Goal: Task Accomplishment & Management: Use online tool/utility

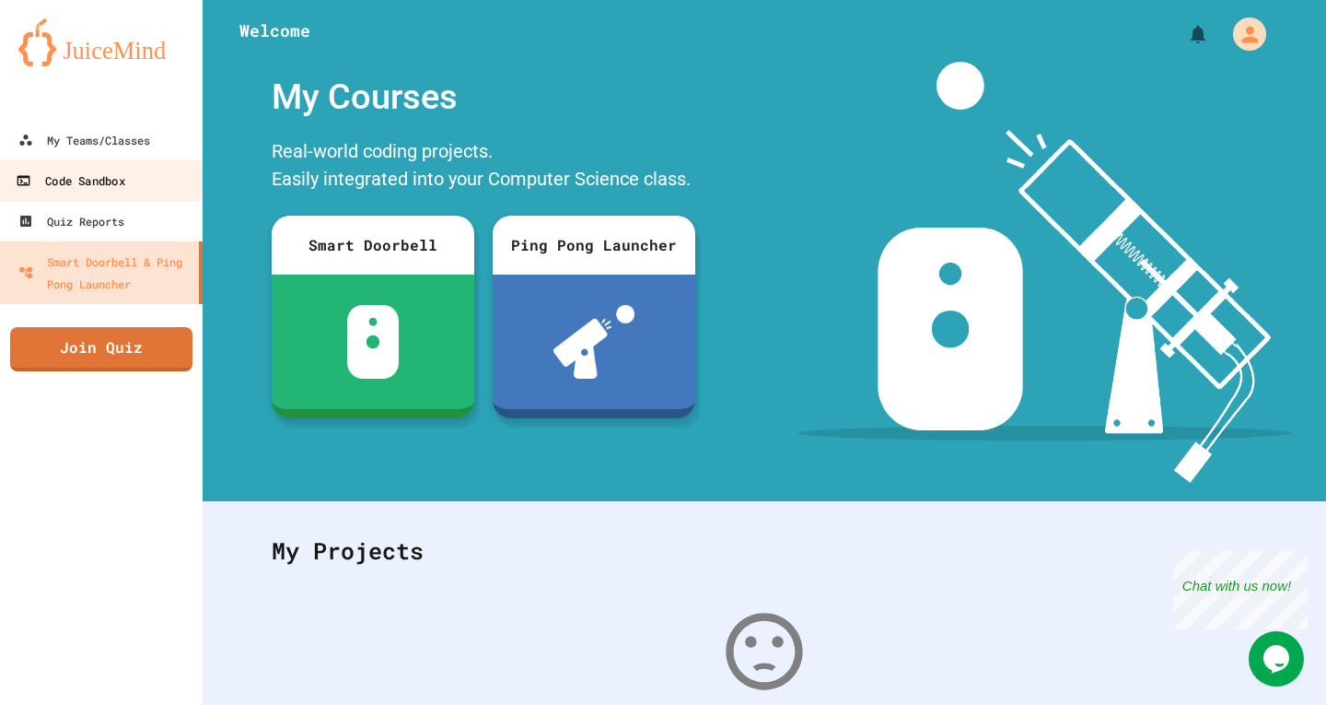
click at [124, 183] on div "Code Sandbox" at bounding box center [70, 180] width 109 height 23
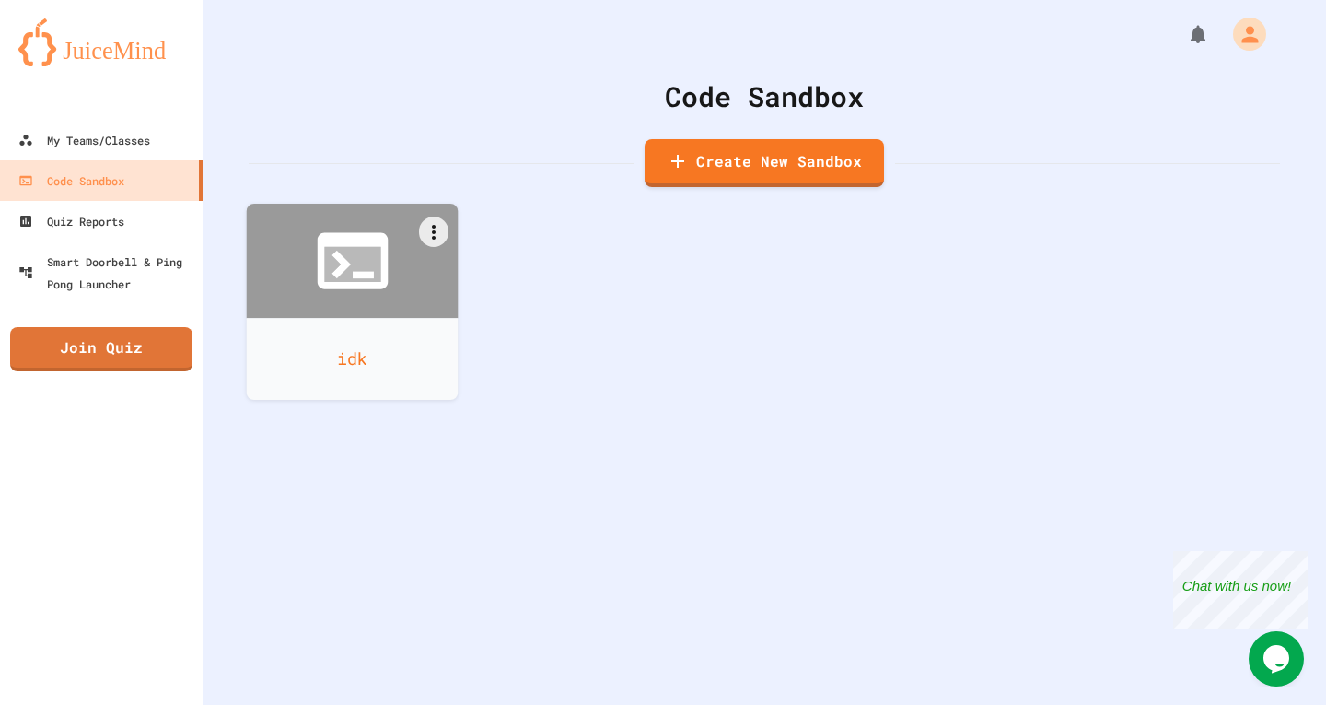
click at [310, 268] on icon at bounding box center [352, 260] width 85 height 85
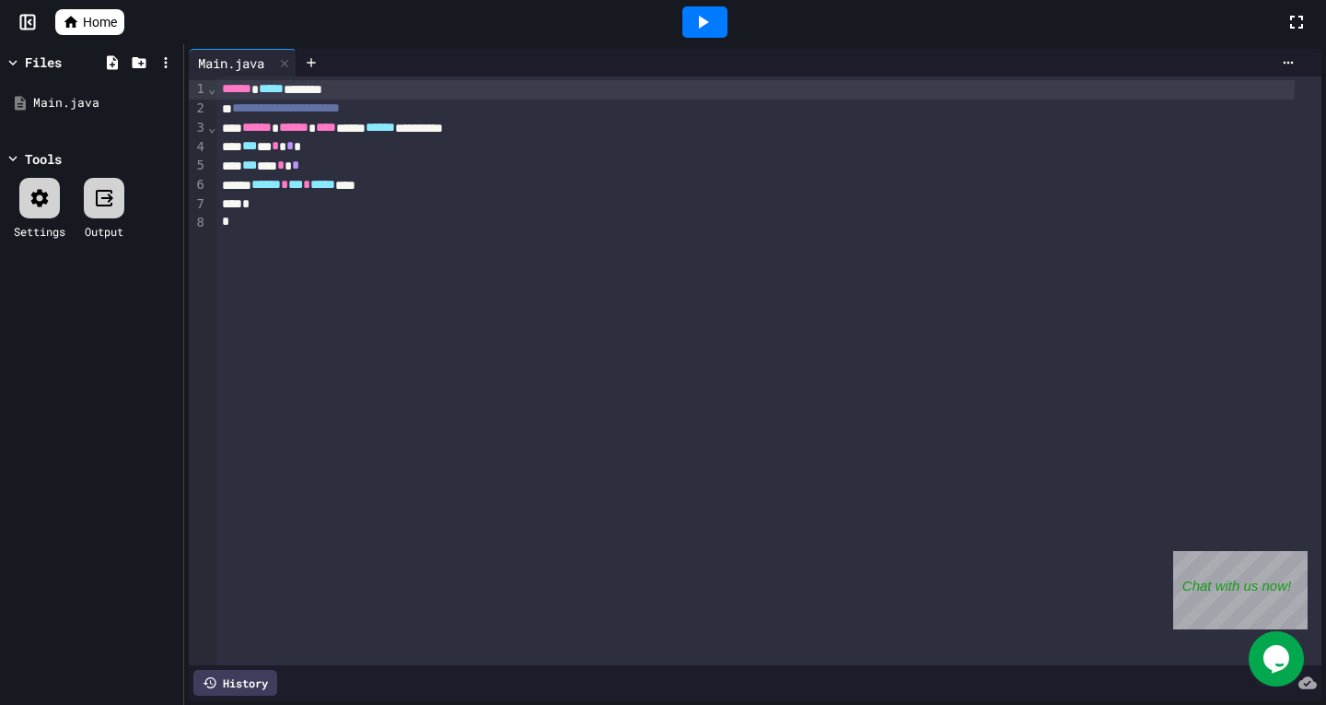
click at [29, 23] on icon at bounding box center [30, 22] width 3 height 5
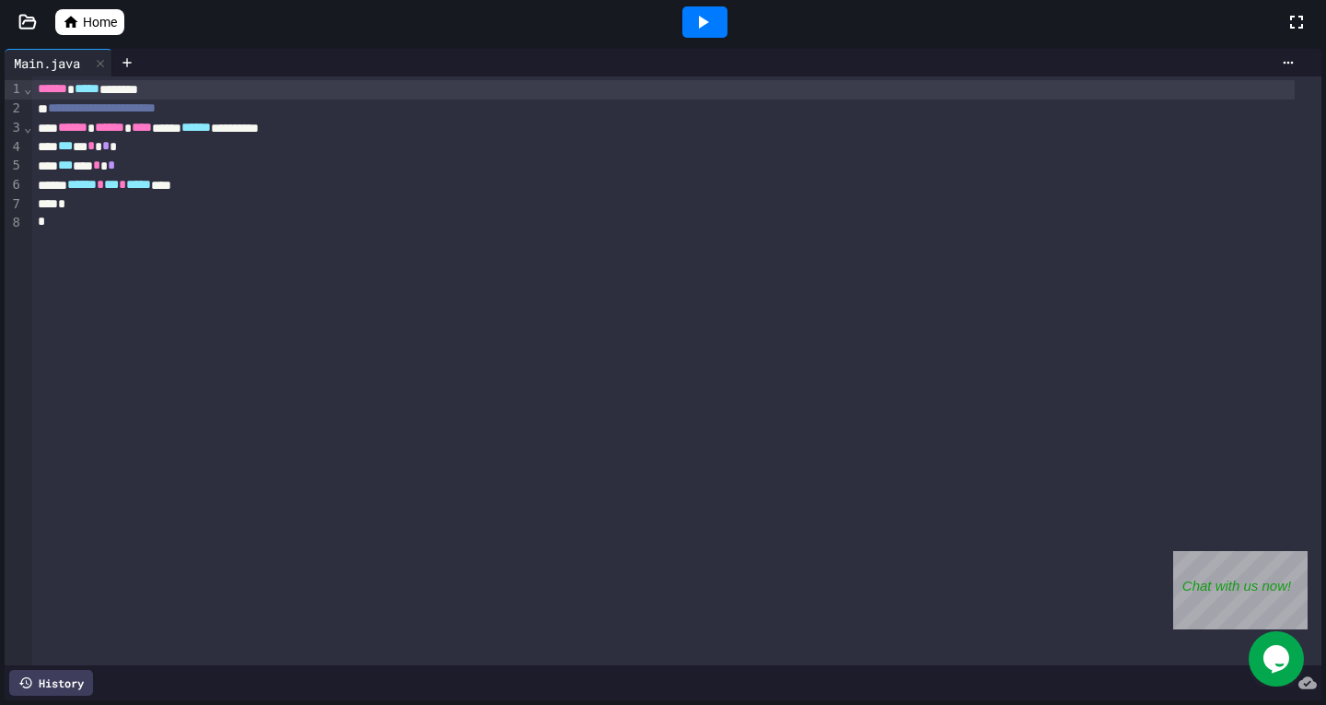
click at [70, 25] on icon at bounding box center [71, 22] width 17 height 17
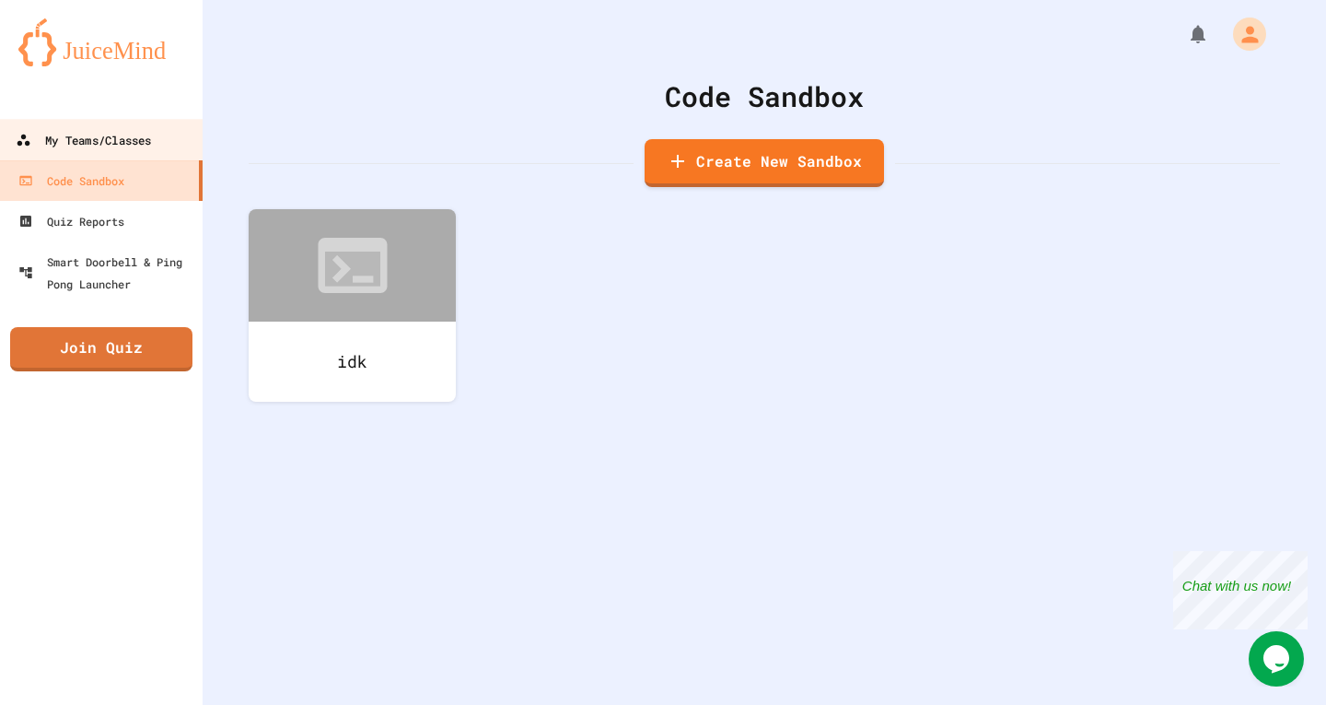
click at [68, 136] on div "My Teams/Classes" at bounding box center [83, 140] width 135 height 23
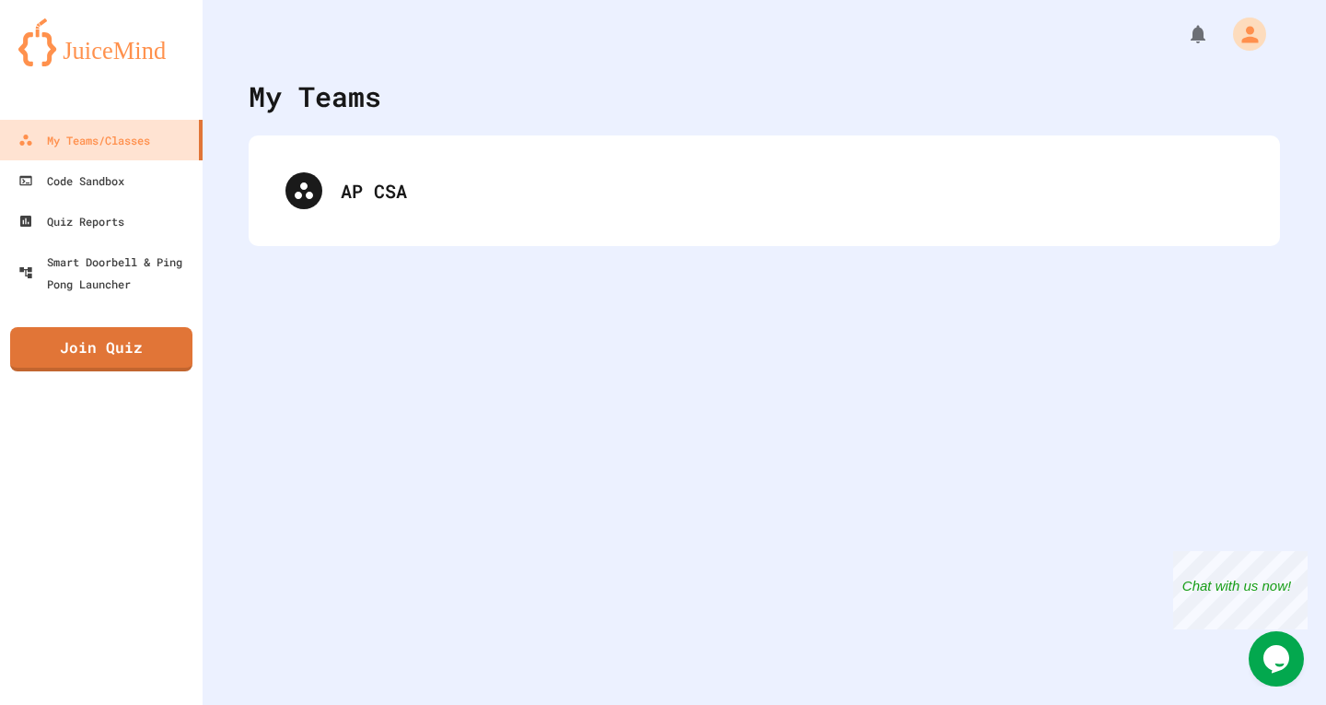
click at [368, 228] on div "AP CSA" at bounding box center [765, 190] width 1032 height 111
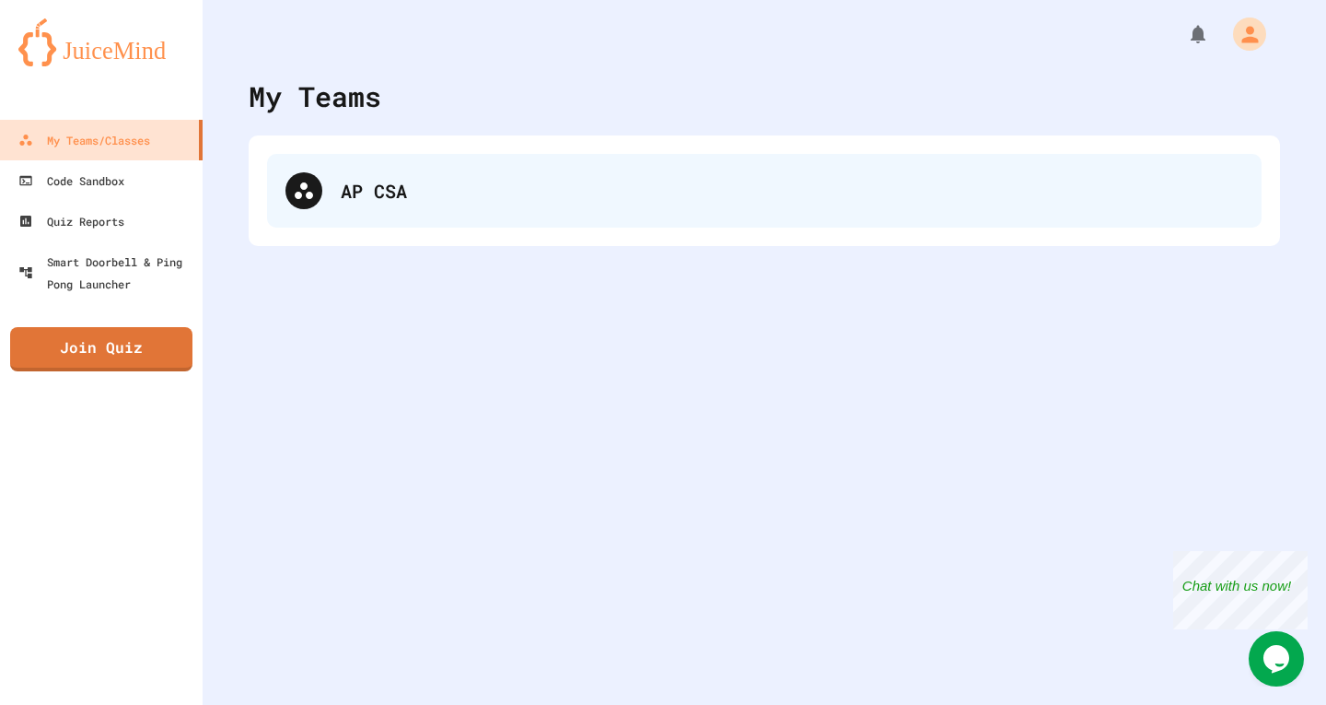
click at [355, 211] on div "AP CSA" at bounding box center [764, 191] width 995 height 74
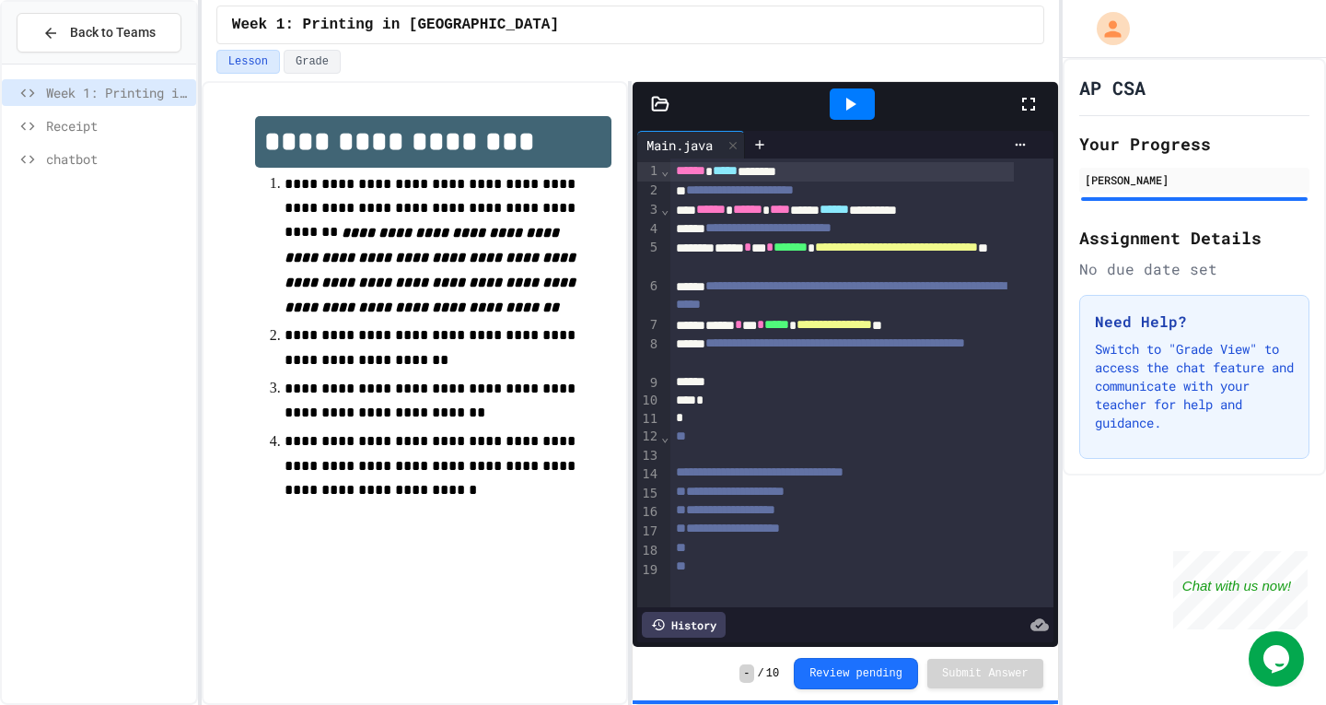
click at [127, 161] on span "chatbot" at bounding box center [117, 158] width 143 height 19
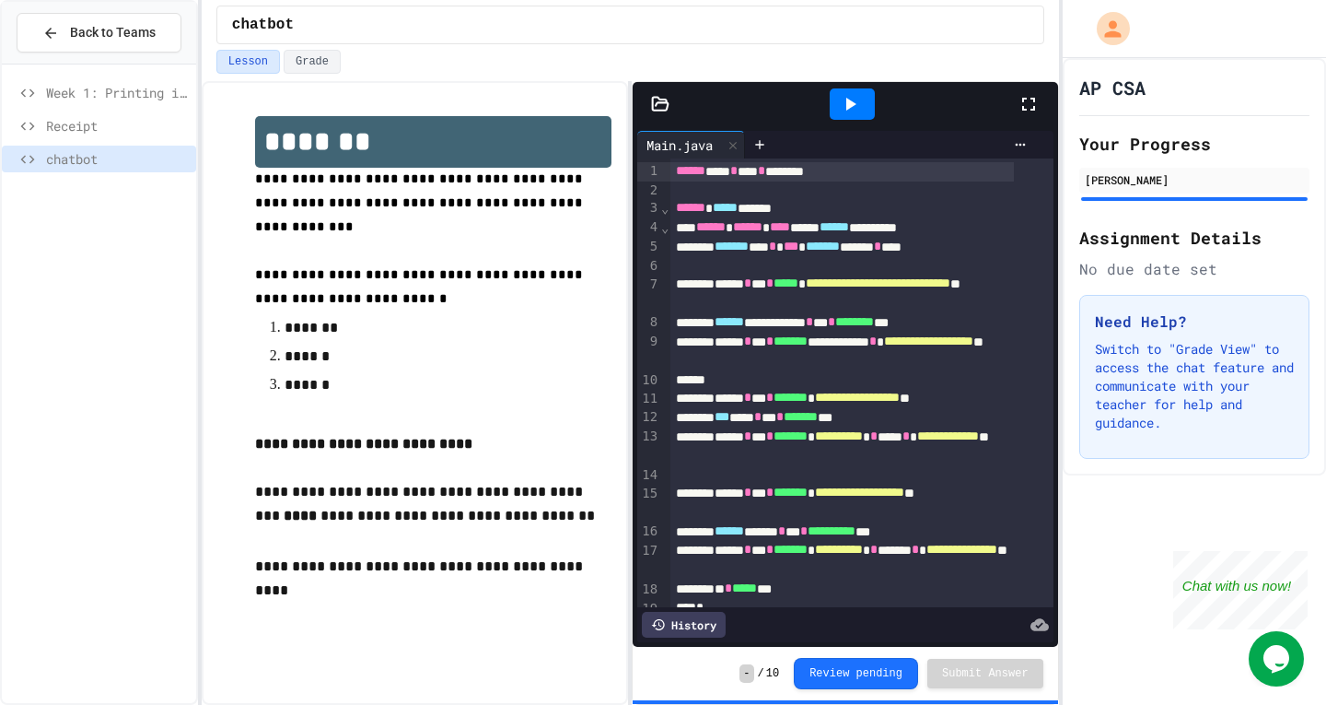
click at [65, 140] on div "Receipt" at bounding box center [99, 128] width 194 height 33
click at [64, 125] on span "Receipt" at bounding box center [117, 125] width 143 height 19
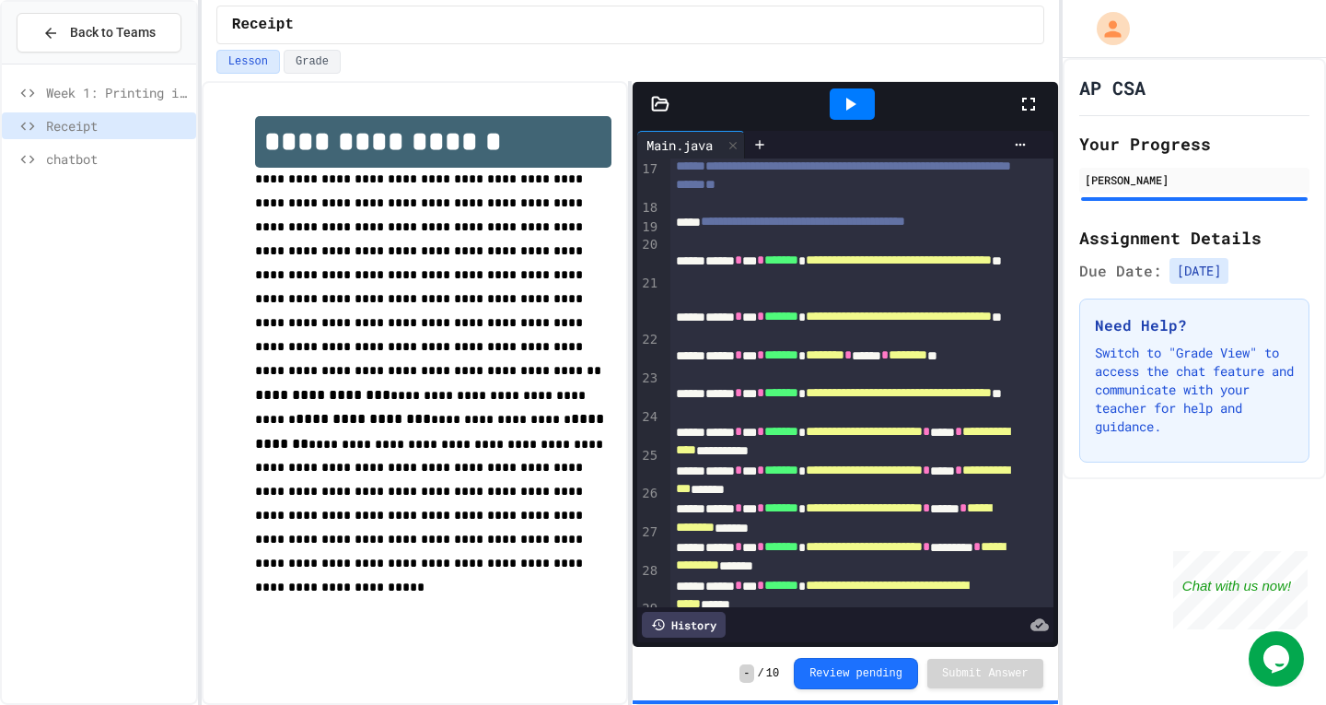
scroll to position [326, 0]
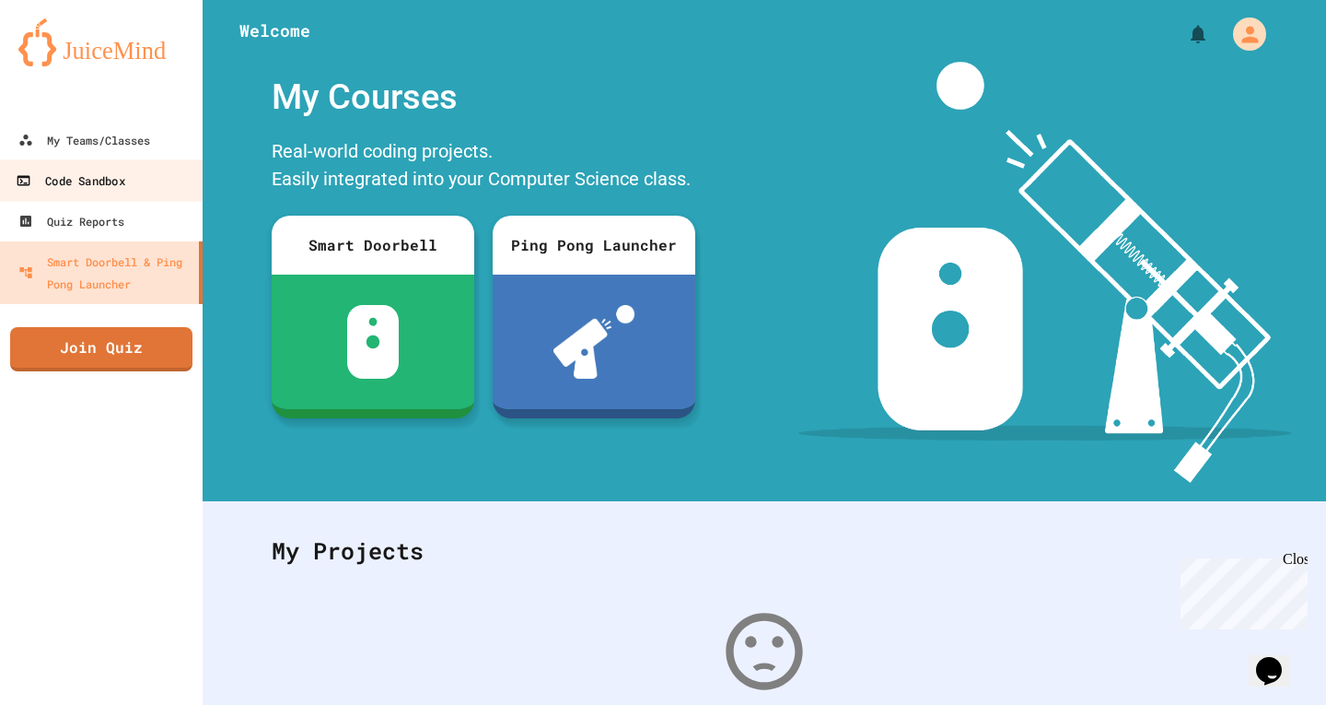
click at [55, 185] on div "Code Sandbox" at bounding box center [70, 180] width 109 height 23
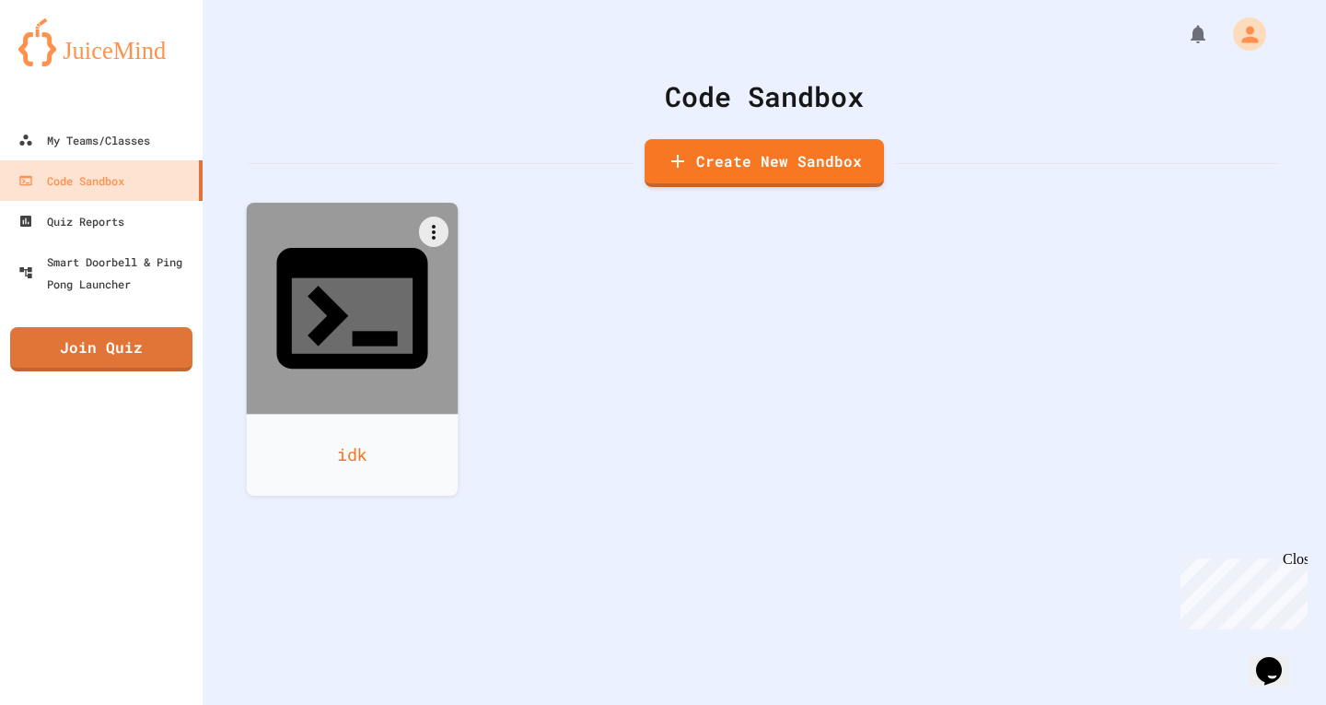
click at [418, 301] on div at bounding box center [353, 309] width 212 height 212
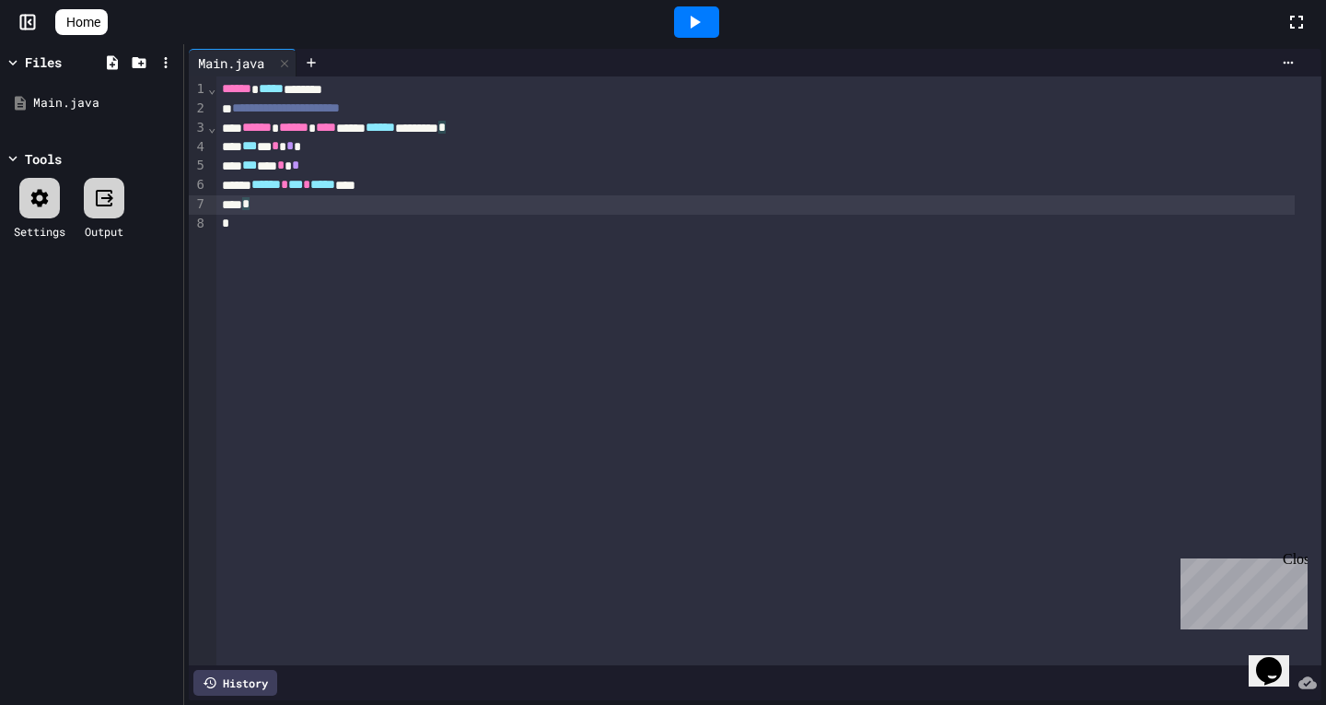
drag, startPoint x: 421, startPoint y: 198, endPoint x: 224, endPoint y: 135, distance: 206.8
click at [197, 704] on div at bounding box center [663, 707] width 1326 height 0
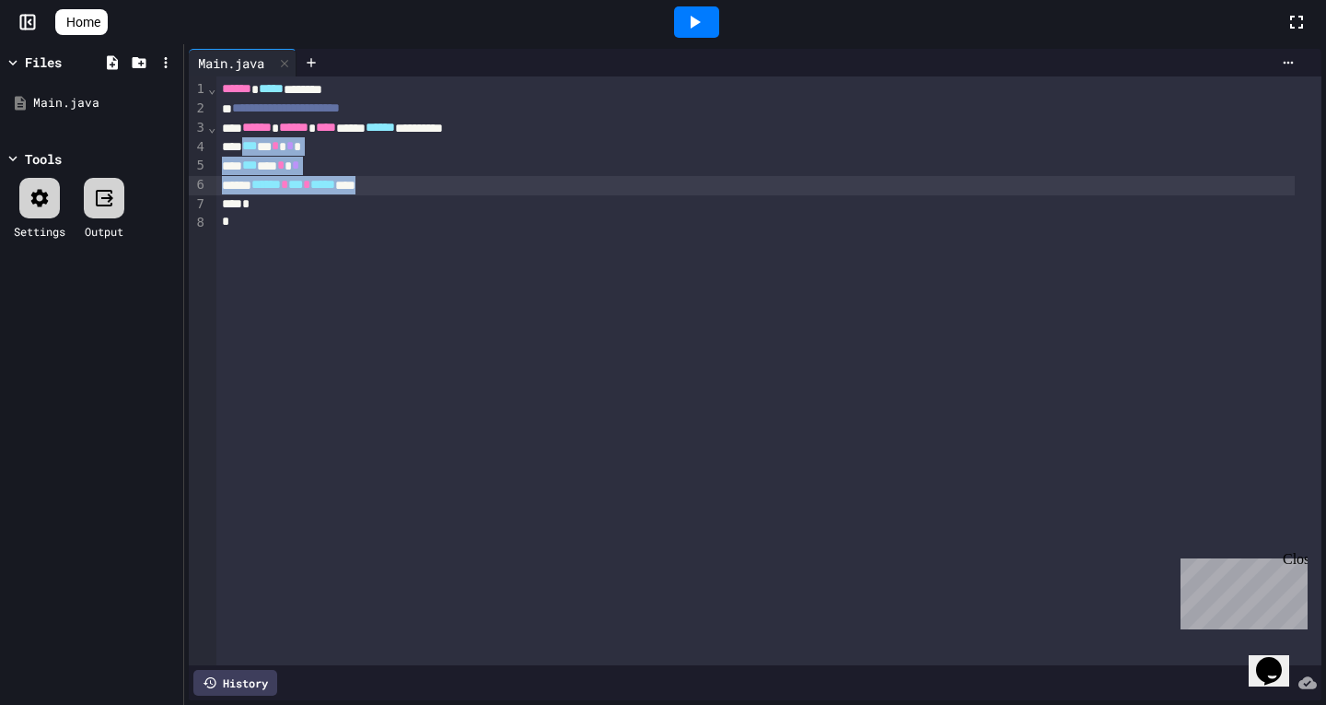
drag, startPoint x: 249, startPoint y: 146, endPoint x: 473, endPoint y: 189, distance: 228.7
click at [473, 189] on div "**********" at bounding box center [768, 370] width 1105 height 589
click at [706, 25] on icon at bounding box center [695, 22] width 22 height 22
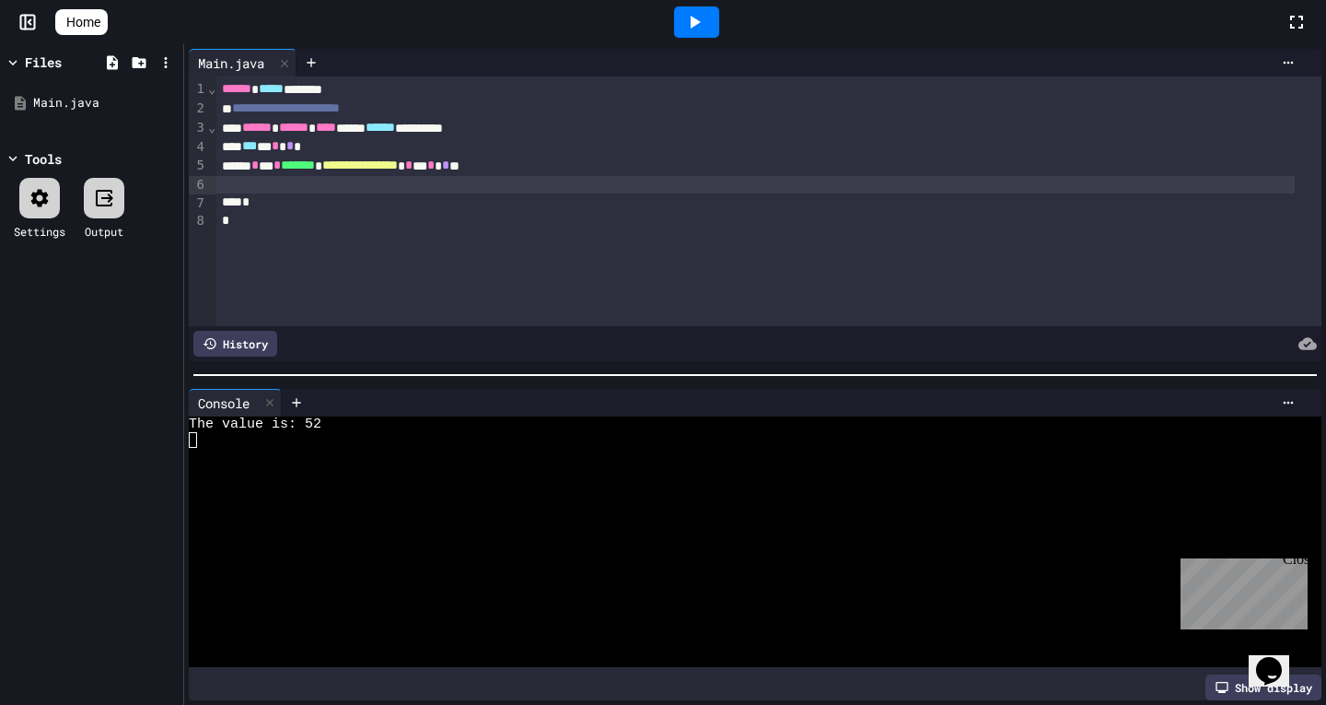
click at [16, 28] on div at bounding box center [27, 22] width 55 height 18
